Goal: Navigation & Orientation: Find specific page/section

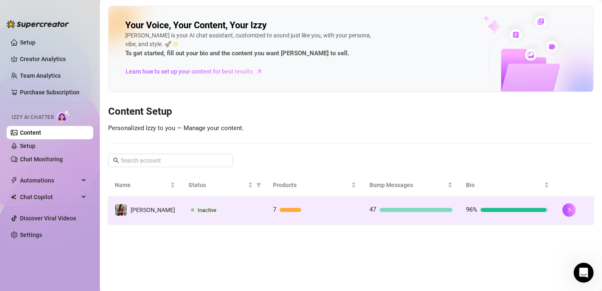
scroll to position [76, 0]
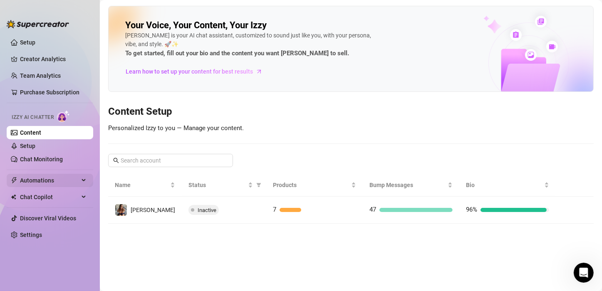
click at [79, 177] on div "Automations" at bounding box center [50, 180] width 87 height 13
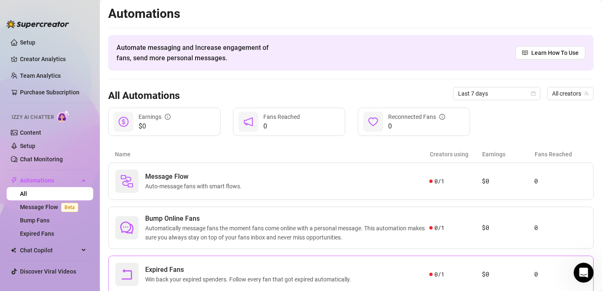
click at [161, 270] on span "Expired Fans" at bounding box center [249, 270] width 209 height 10
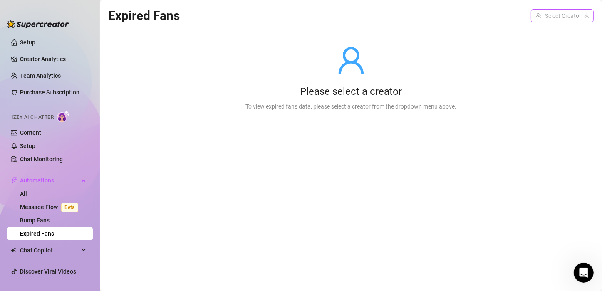
click at [576, 16] on input "search" at bounding box center [558, 16] width 45 height 12
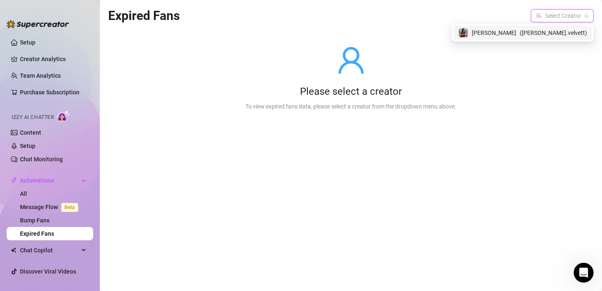
click at [560, 35] on span "( [PERSON_NAME].velvett )" at bounding box center [552, 32] width 67 height 9
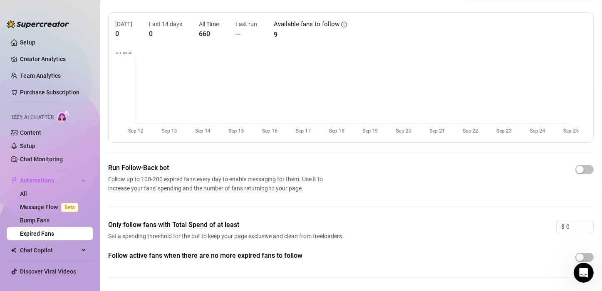
scroll to position [42, 0]
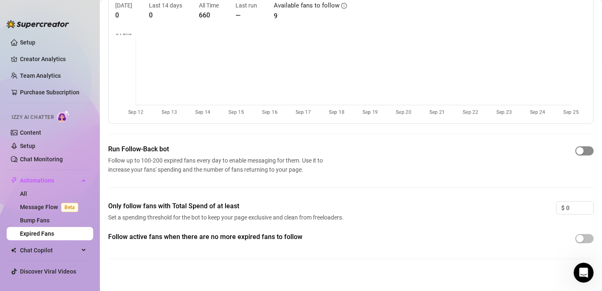
click at [579, 152] on span "button" at bounding box center [584, 150] width 18 height 9
click at [70, 247] on span "Chat Copilot" at bounding box center [49, 250] width 59 height 13
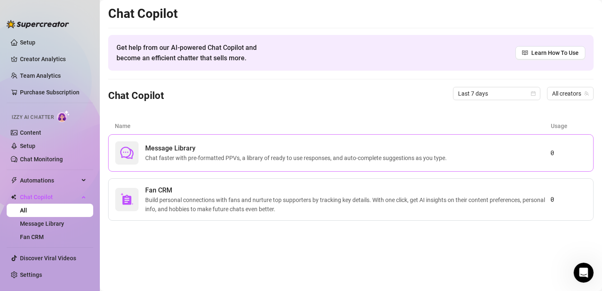
click at [186, 154] on span "Chat faster with pre-formatted PPVs, a library of ready to use responses, and a…" at bounding box center [297, 157] width 305 height 9
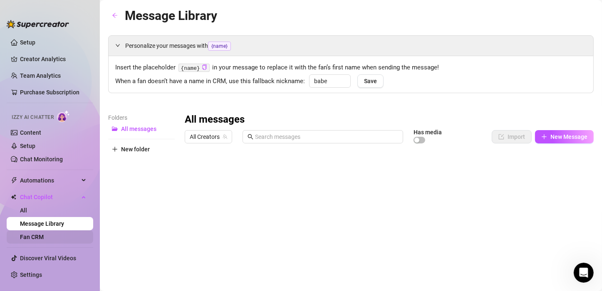
click at [34, 234] on link "Fan CRM" at bounding box center [32, 237] width 24 height 7
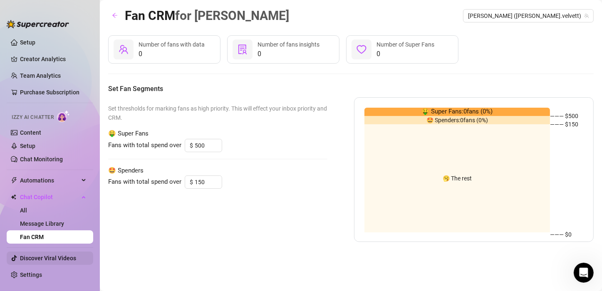
click at [42, 256] on link "Discover Viral Videos" at bounding box center [48, 258] width 56 height 7
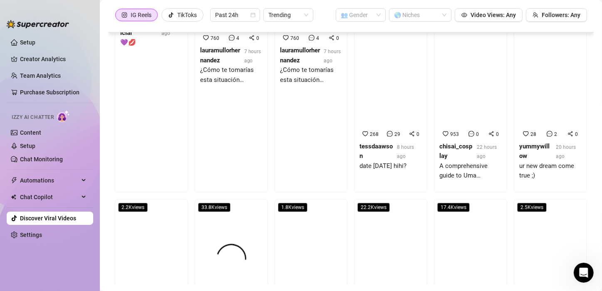
scroll to position [536, 0]
